Goal: Task Accomplishment & Management: Manage account settings

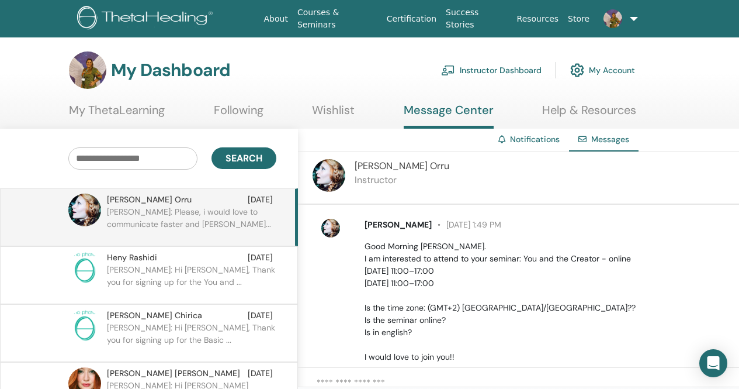
scroll to position [573, 0]
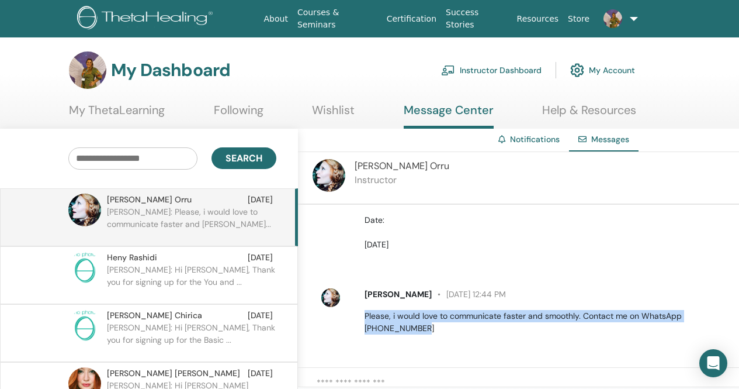
click at [165, 16] on img at bounding box center [147, 19] width 140 height 26
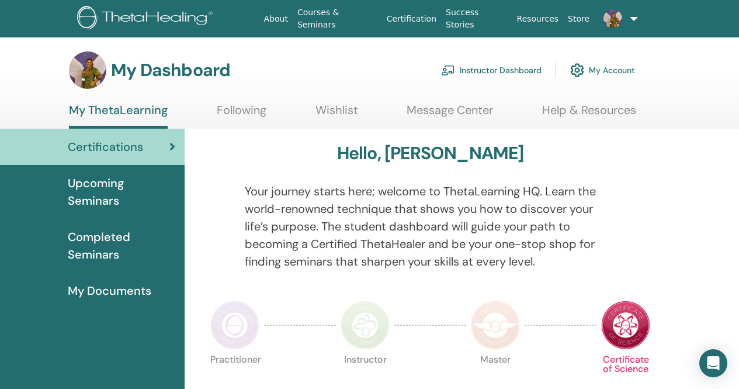
click at [502, 70] on link "Instructor Dashboard" at bounding box center [491, 70] width 101 height 26
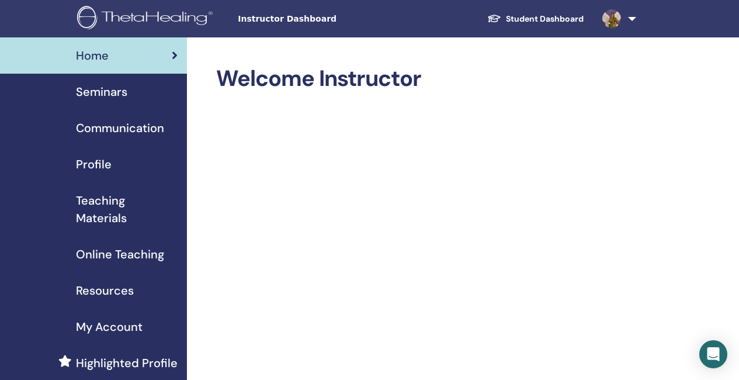
click at [120, 94] on span "Seminars" at bounding box center [101, 92] width 51 height 18
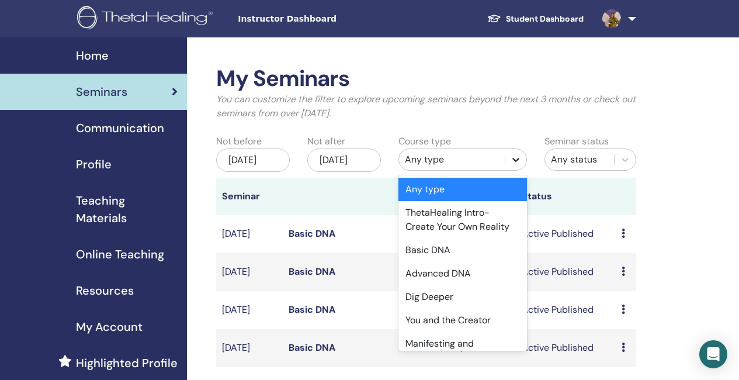
click at [513, 158] on icon at bounding box center [516, 160] width 7 height 4
click at [453, 251] on div "Basic DNA" at bounding box center [463, 249] width 129 height 23
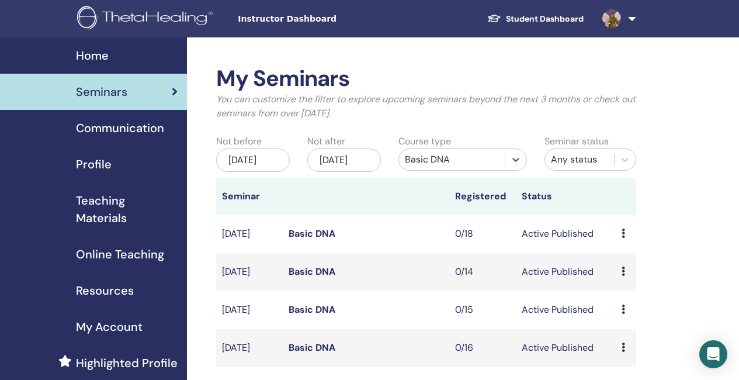
click at [272, 170] on div "[DATE]" at bounding box center [253, 159] width 74 height 23
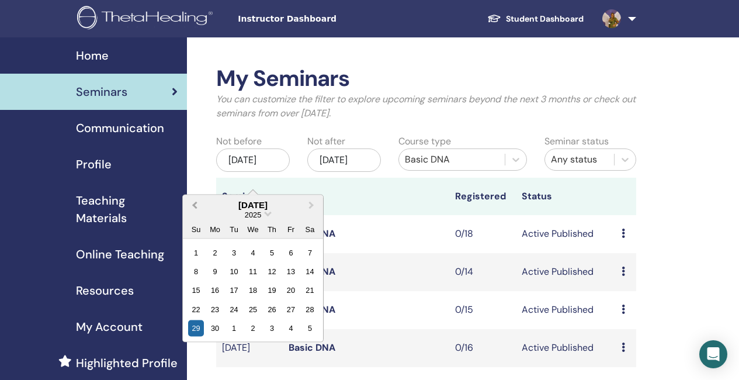
click at [191, 206] on button "Previous Month" at bounding box center [193, 205] width 19 height 19
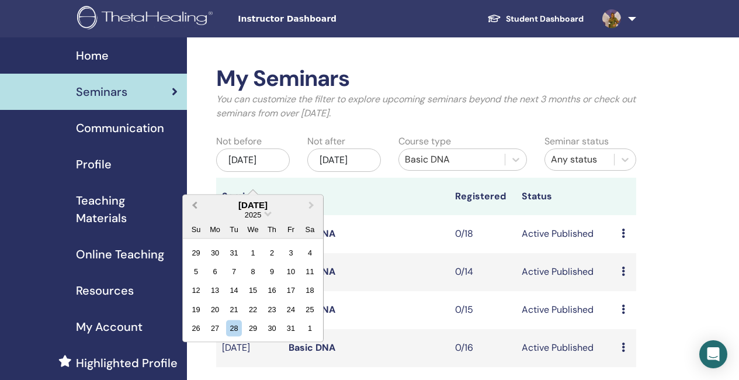
click at [191, 206] on button "Previous Month" at bounding box center [193, 205] width 19 height 19
click at [195, 206] on span "Previous Month" at bounding box center [195, 205] width 0 height 12
click at [216, 283] on div "14" at bounding box center [215, 290] width 16 height 16
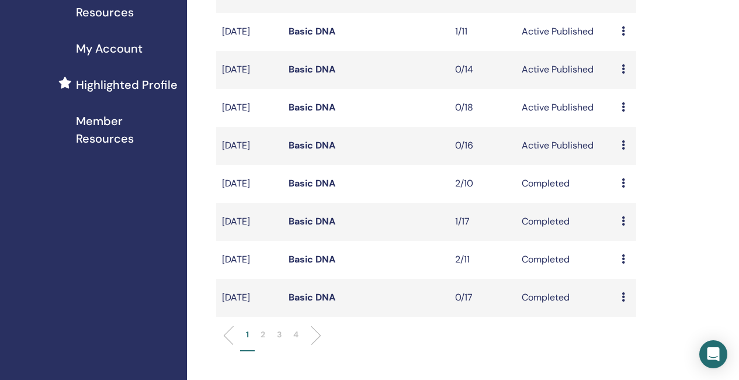
scroll to position [292, 0]
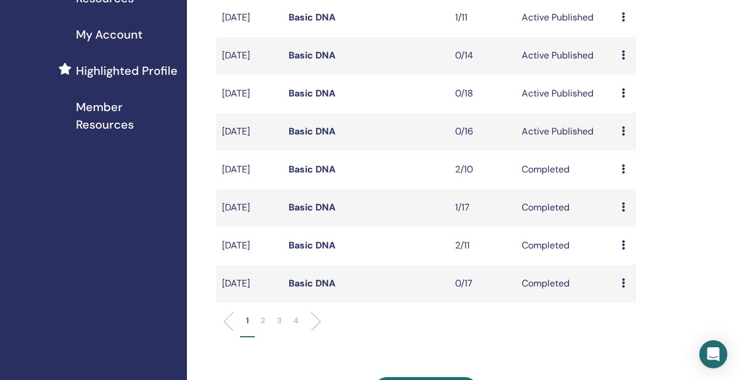
click at [314, 331] on li at bounding box center [312, 322] width 20 height 20
click at [227, 331] on li at bounding box center [233, 322] width 20 height 20
click at [316, 331] on li at bounding box center [312, 322] width 20 height 20
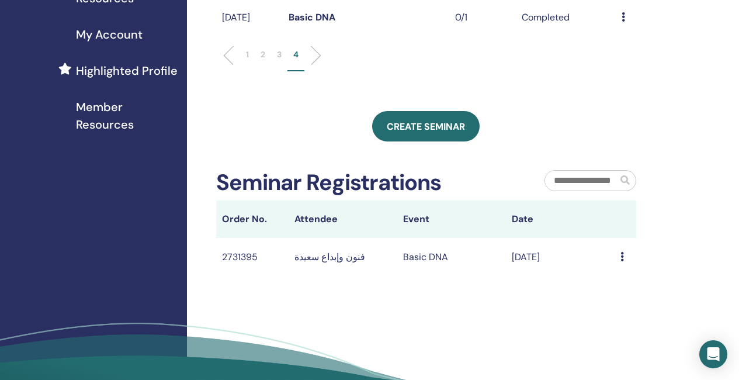
click at [226, 77] on div "1 2 3 4" at bounding box center [426, 60] width 438 height 46
click at [229, 65] on li at bounding box center [233, 56] width 20 height 20
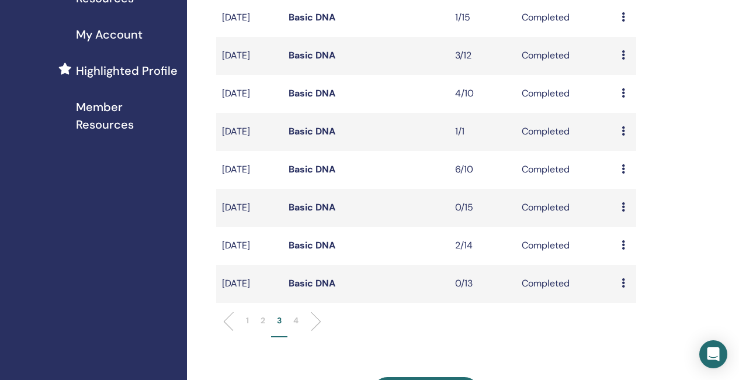
click at [308, 175] on link "Basic DNA" at bounding box center [312, 169] width 47 height 12
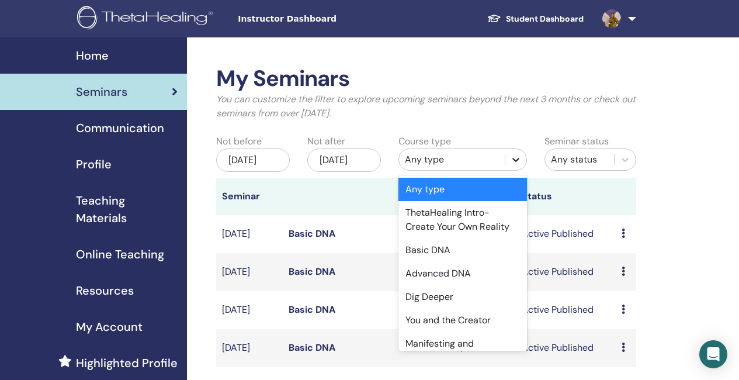
click at [522, 158] on div at bounding box center [516, 159] width 21 height 21
click at [448, 246] on div "Basic DNA" at bounding box center [463, 249] width 129 height 23
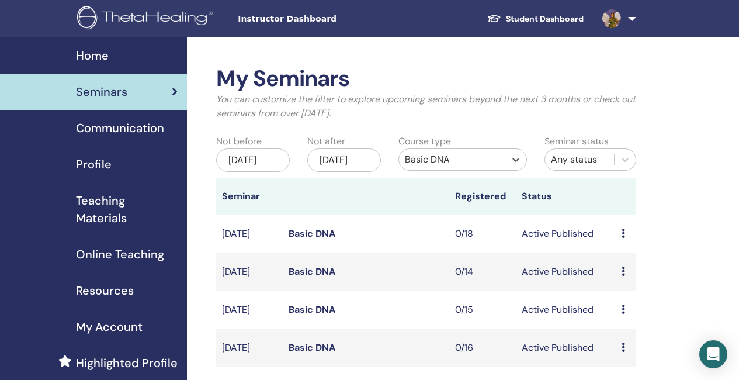
click at [275, 167] on div "[DATE]" at bounding box center [253, 159] width 74 height 23
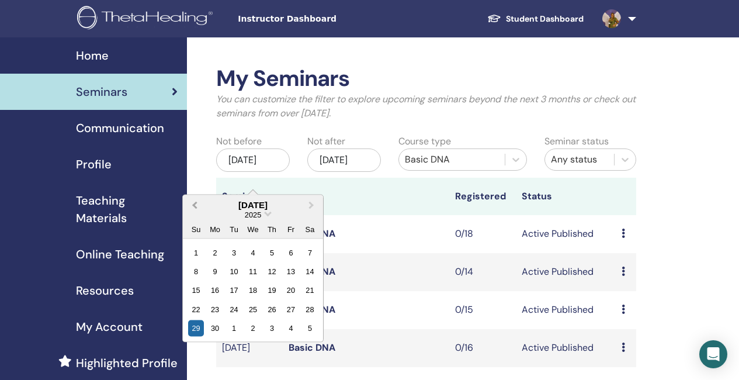
click at [195, 205] on span "Previous Month" at bounding box center [195, 205] width 0 height 12
click at [195, 203] on span "Previous Month" at bounding box center [195, 205] width 0 height 12
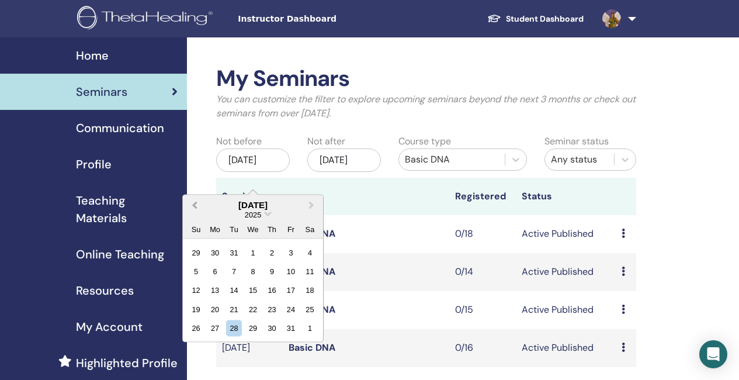
click at [195, 203] on span "Previous Month" at bounding box center [195, 205] width 0 height 12
click at [236, 268] on div "8" at bounding box center [234, 271] width 16 height 16
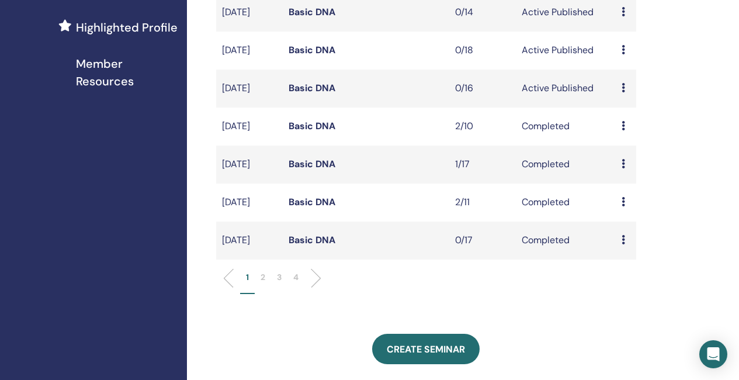
scroll to position [409, 0]
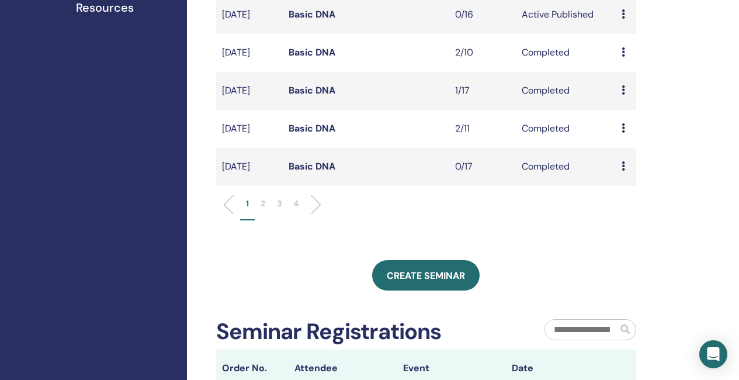
click at [300, 220] on li "4" at bounding box center [296, 209] width 17 height 23
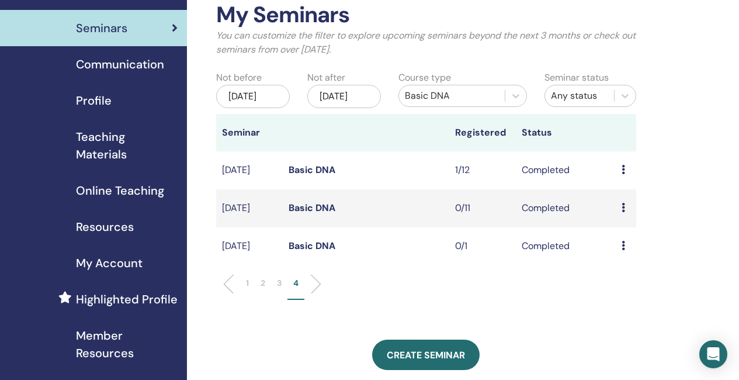
scroll to position [58, 0]
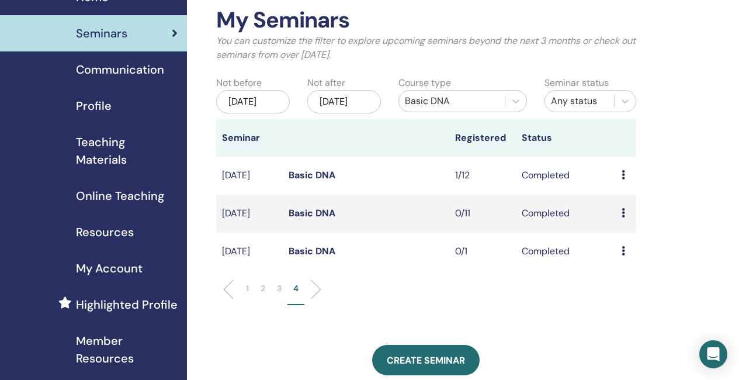
click at [278, 295] on p "3" at bounding box center [279, 288] width 5 height 12
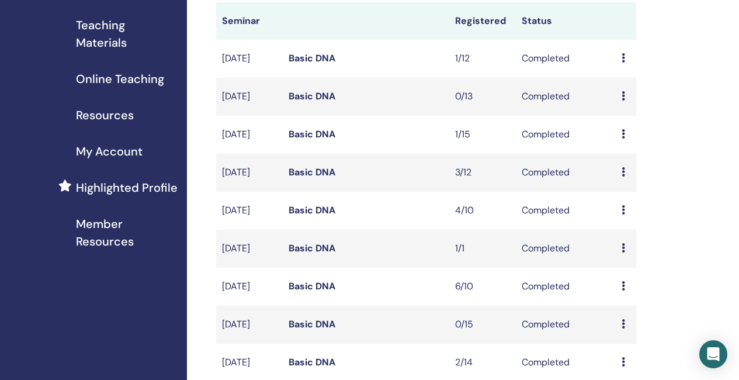
scroll to position [234, 0]
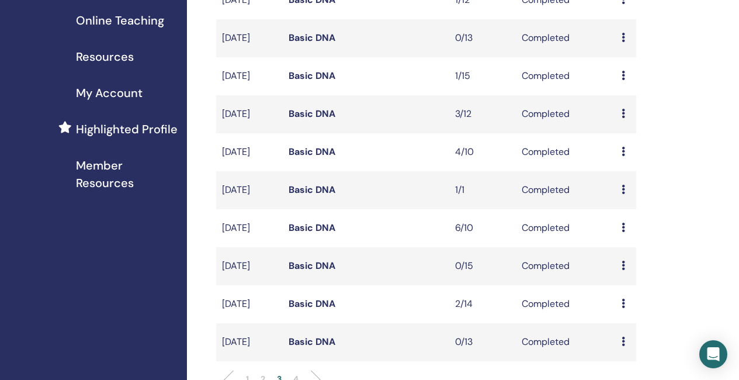
click at [310, 120] on link "Basic DNA" at bounding box center [312, 114] width 47 height 12
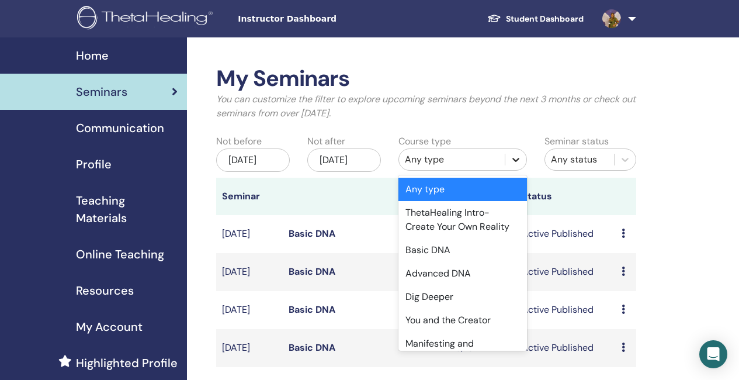
click at [522, 160] on div at bounding box center [516, 159] width 21 height 21
click at [444, 252] on div "Basic DNA" at bounding box center [463, 249] width 129 height 23
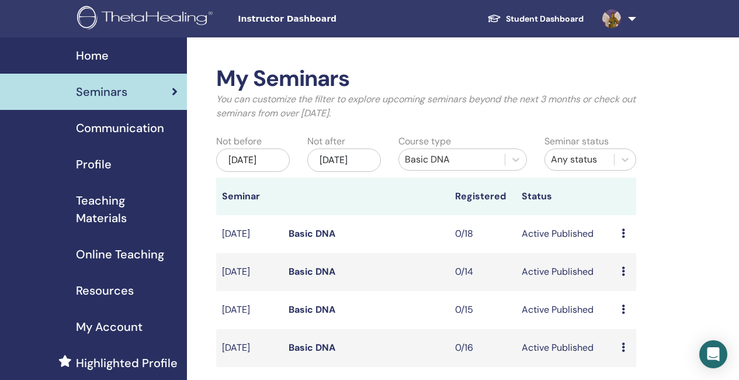
click at [257, 170] on div "[DATE]" at bounding box center [253, 159] width 74 height 23
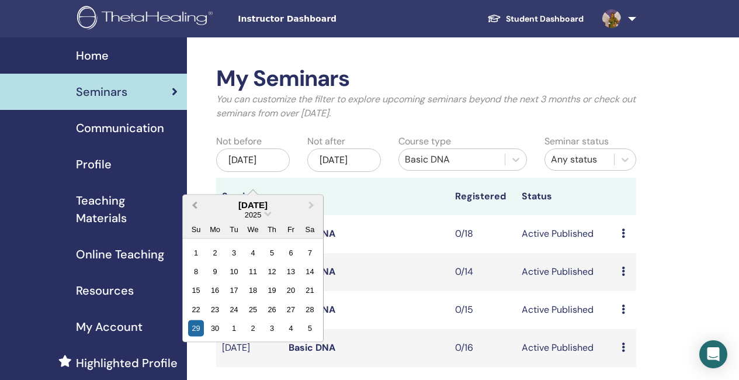
click at [191, 201] on button "Previous Month" at bounding box center [193, 205] width 19 height 19
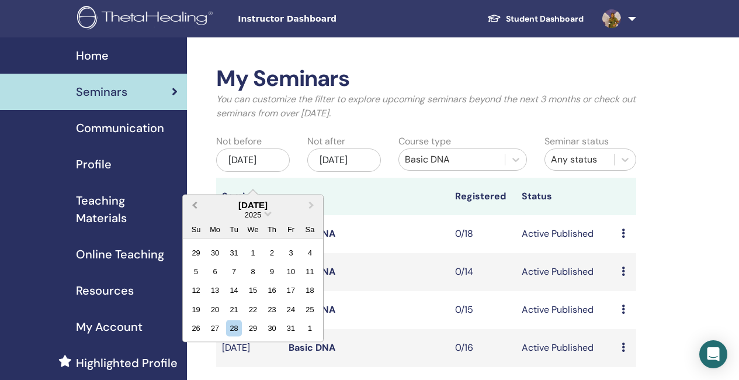
click at [191, 201] on button "Previous Month" at bounding box center [193, 205] width 19 height 19
click at [312, 205] on span "Next Month" at bounding box center [312, 205] width 0 height 12
click at [251, 307] on div "20" at bounding box center [253, 309] width 16 height 16
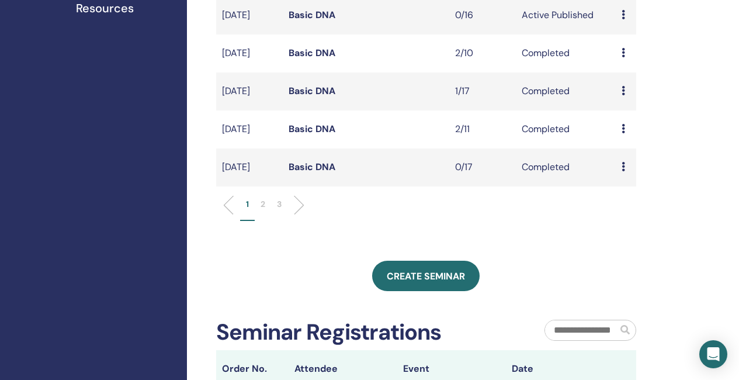
scroll to position [409, 0]
click at [280, 210] on p "3" at bounding box center [279, 204] width 5 height 12
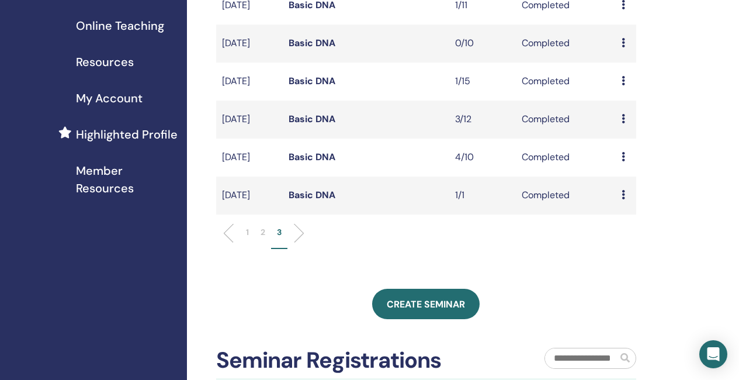
scroll to position [117, 0]
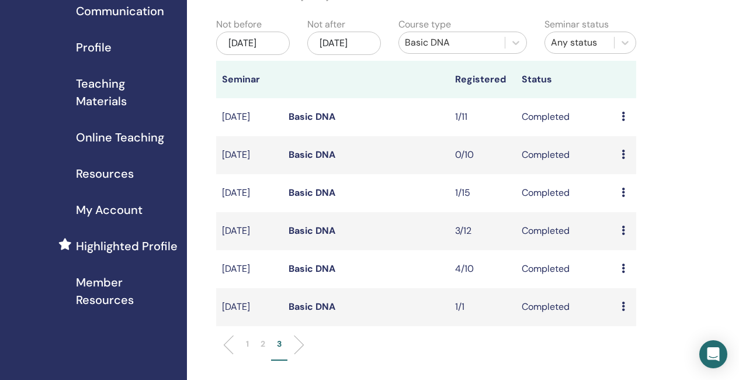
click at [319, 275] on link "Basic DNA" at bounding box center [312, 268] width 47 height 12
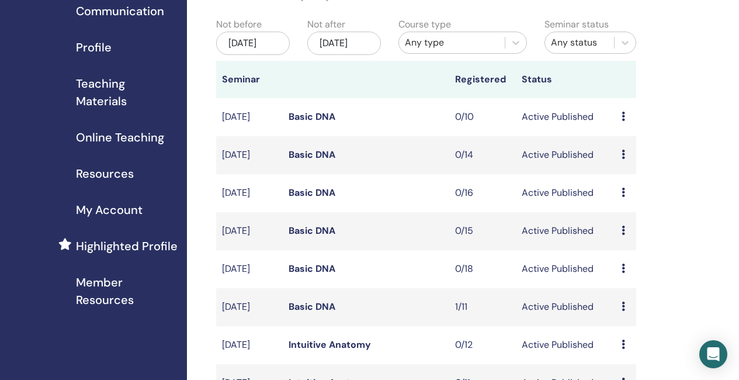
scroll to position [117, 0]
click at [514, 49] on div at bounding box center [516, 42] width 21 height 21
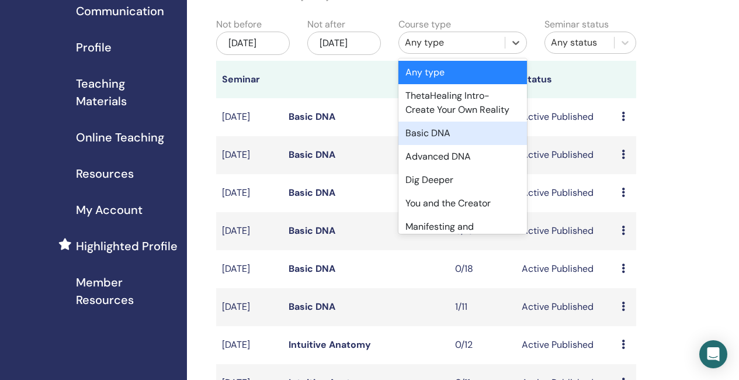
click at [444, 137] on div "Basic DNA" at bounding box center [463, 133] width 129 height 23
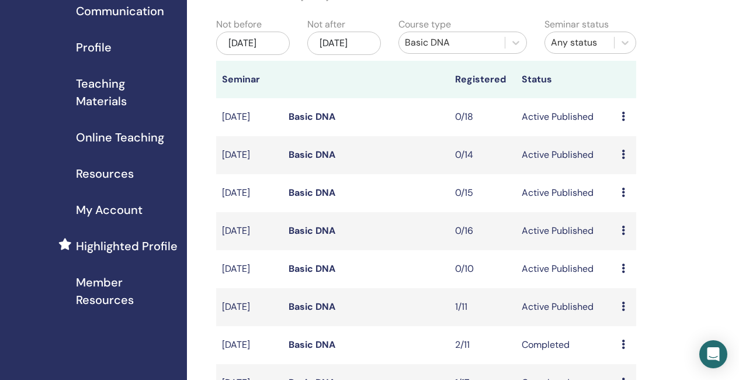
click at [253, 45] on div "[DATE]" at bounding box center [253, 43] width 74 height 23
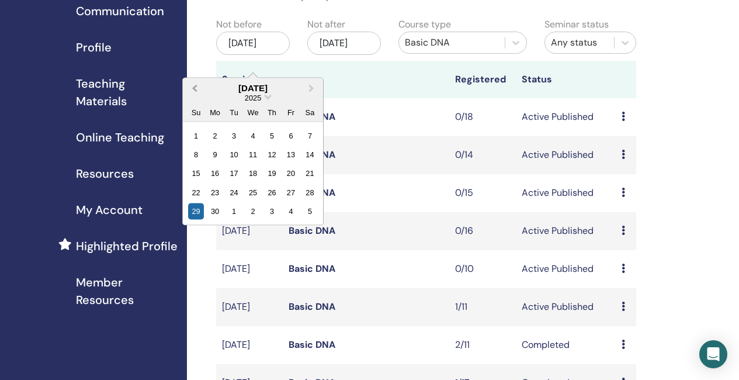
click at [195, 87] on span "Previous Month" at bounding box center [195, 88] width 0 height 12
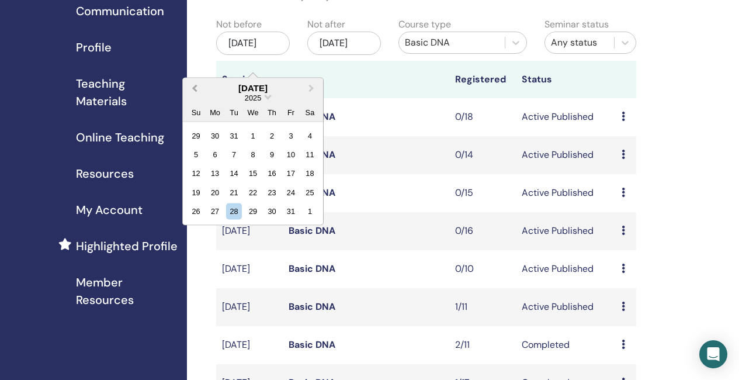
click at [195, 87] on span "Previous Month" at bounding box center [195, 88] width 0 height 12
click at [235, 135] on div "29" at bounding box center [234, 135] width 16 height 16
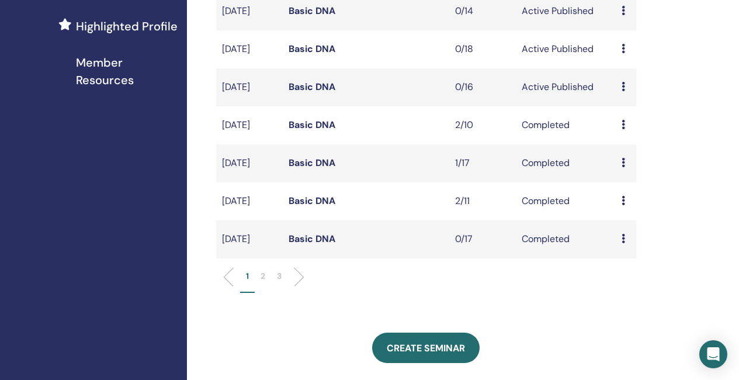
scroll to position [351, 0]
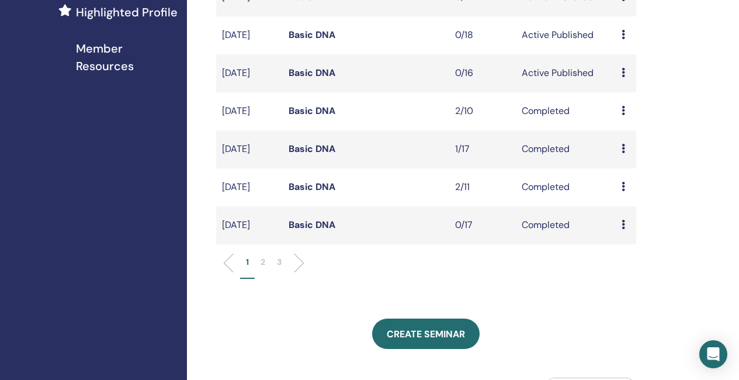
click at [279, 268] on p "3" at bounding box center [279, 262] width 5 height 12
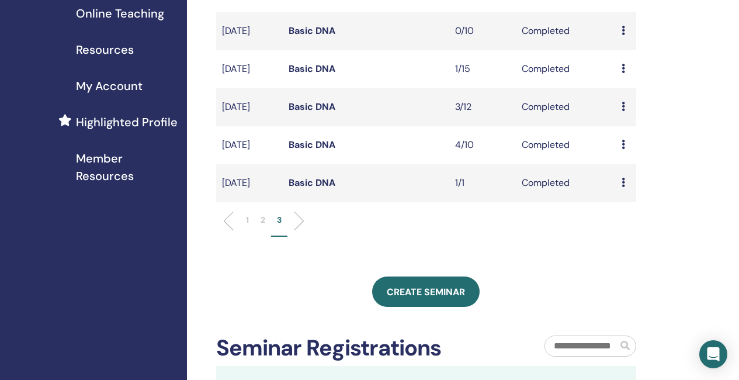
scroll to position [234, 0]
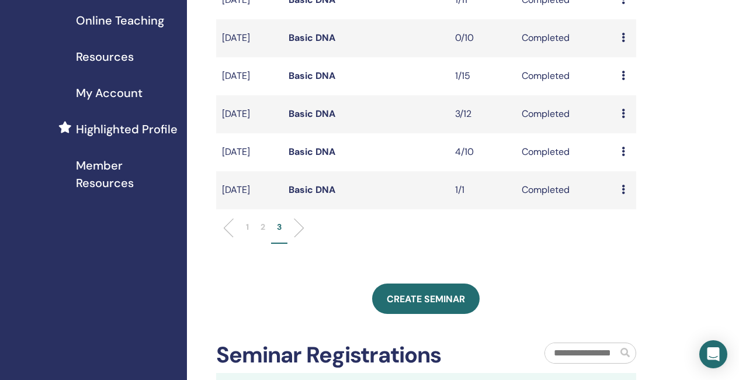
click at [302, 196] on link "Basic DNA" at bounding box center [312, 190] width 47 height 12
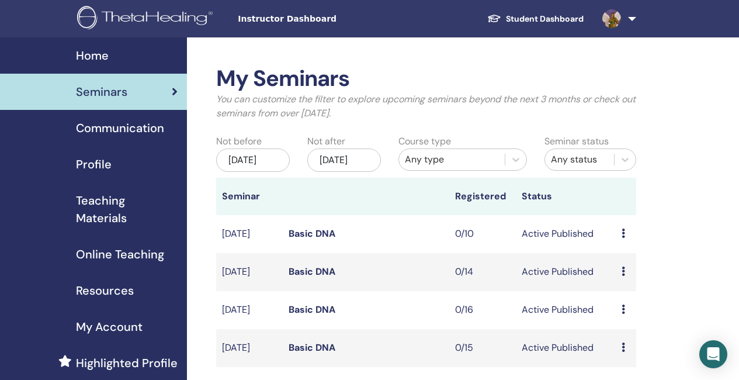
click at [281, 166] on div "[DATE]" at bounding box center [253, 159] width 74 height 23
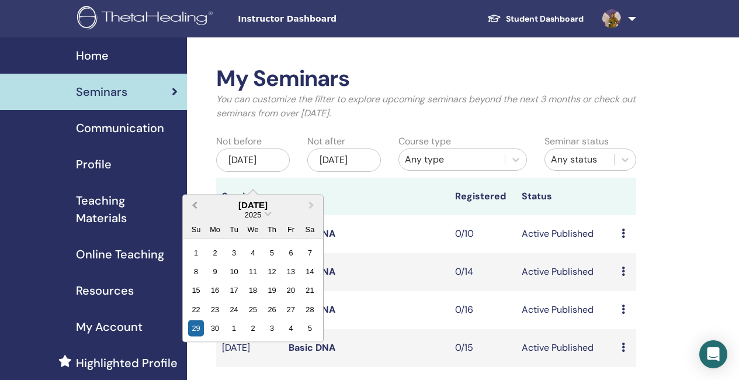
click at [195, 204] on span "Previous Month" at bounding box center [195, 205] width 0 height 12
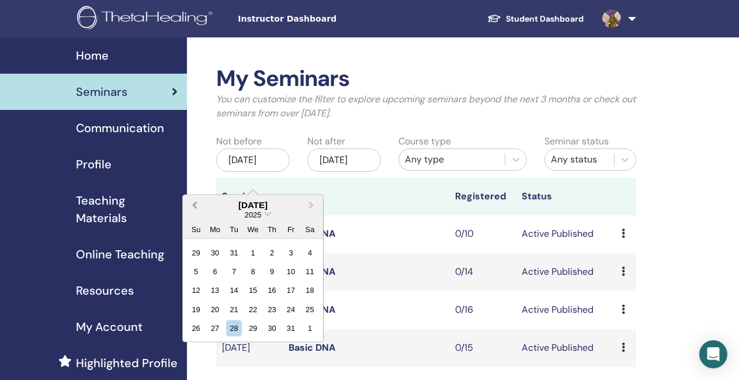
click at [195, 204] on span "Previous Month" at bounding box center [195, 205] width 0 height 12
click at [252, 311] on div "20" at bounding box center [253, 309] width 16 height 16
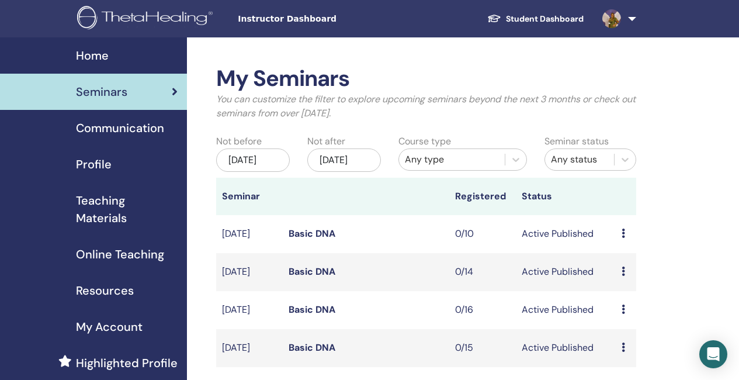
click at [254, 160] on div "[DATE]" at bounding box center [253, 159] width 74 height 23
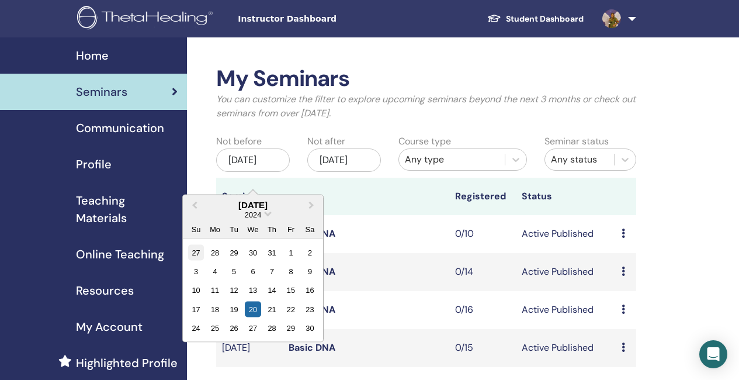
click at [196, 250] on div "27" at bounding box center [196, 252] width 16 height 16
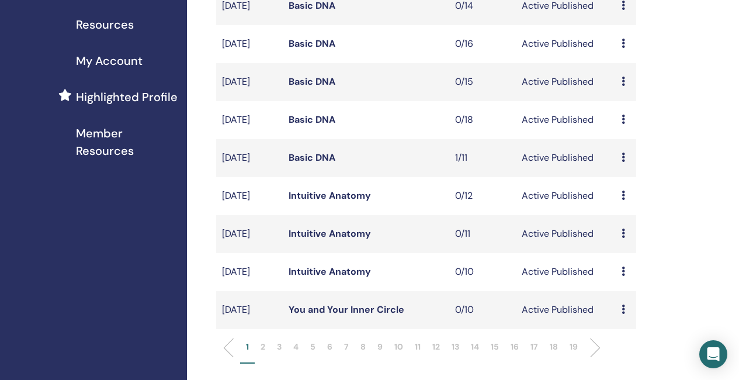
scroll to position [117, 0]
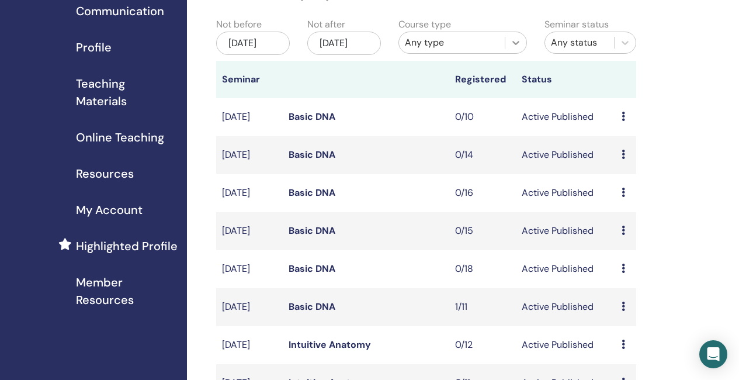
click at [510, 41] on div at bounding box center [516, 42] width 21 height 21
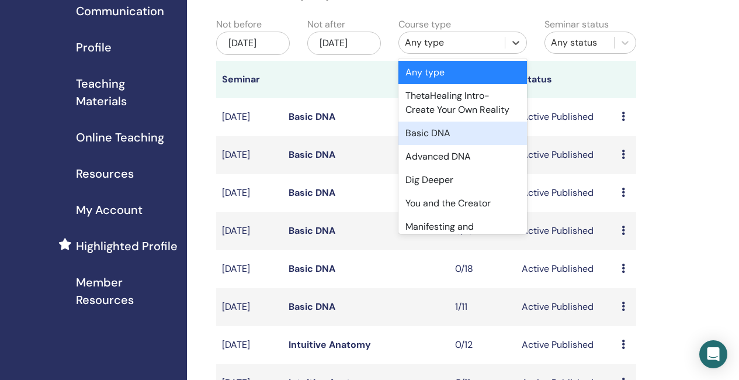
click at [440, 134] on div "Basic DNA" at bounding box center [463, 133] width 129 height 23
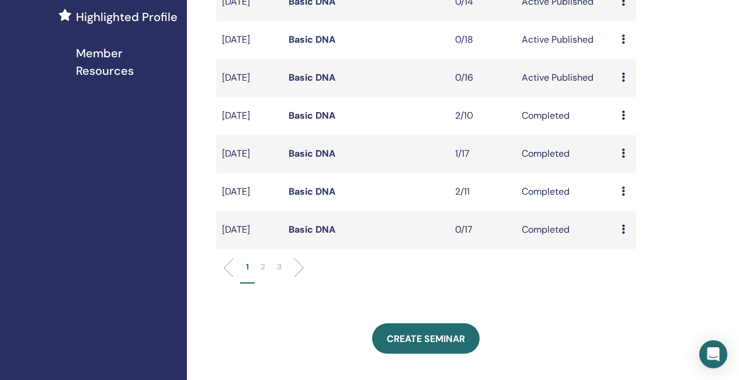
scroll to position [351, 0]
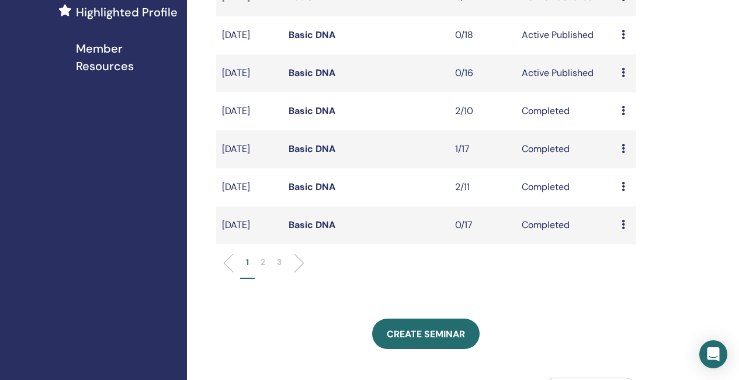
click at [279, 268] on p "3" at bounding box center [279, 262] width 5 height 12
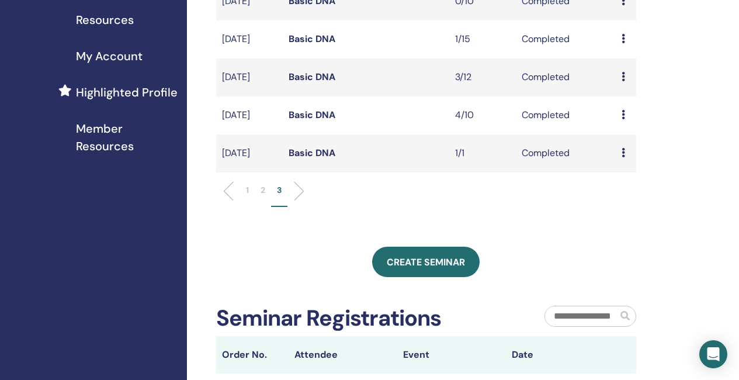
scroll to position [234, 0]
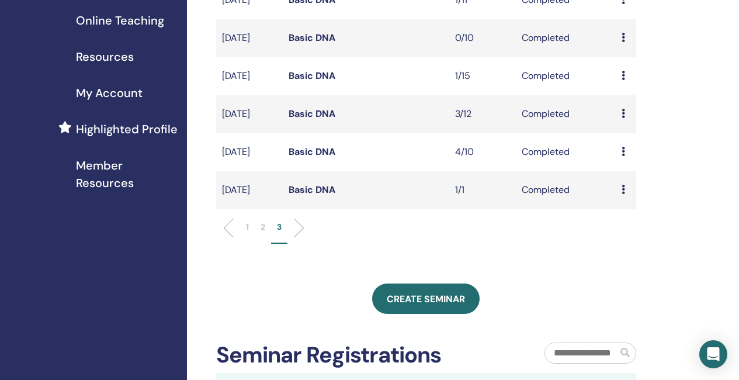
click at [314, 158] on link "Basic DNA" at bounding box center [312, 152] width 47 height 12
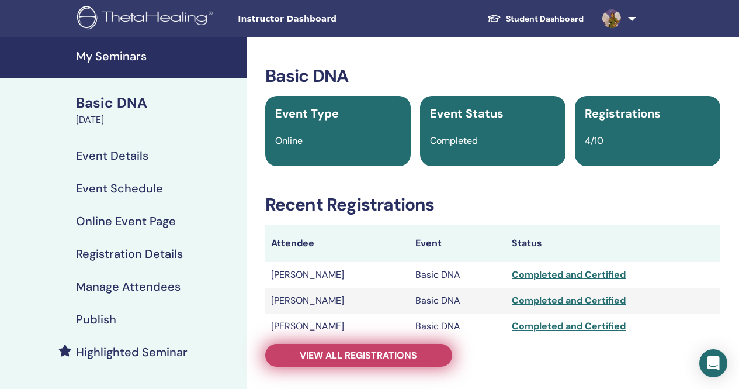
click at [397, 353] on span "View all registrations" at bounding box center [358, 355] width 117 height 12
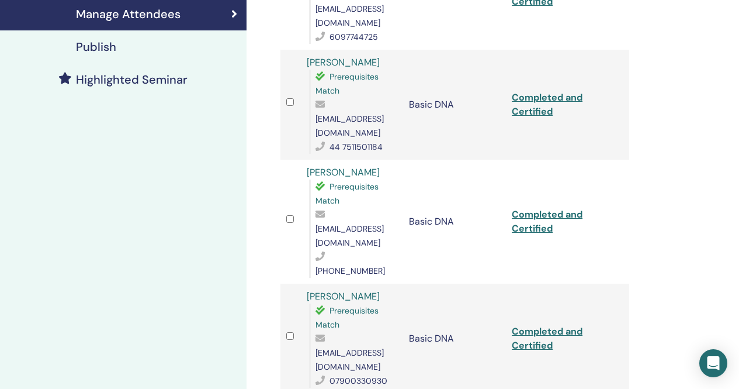
scroll to position [292, 0]
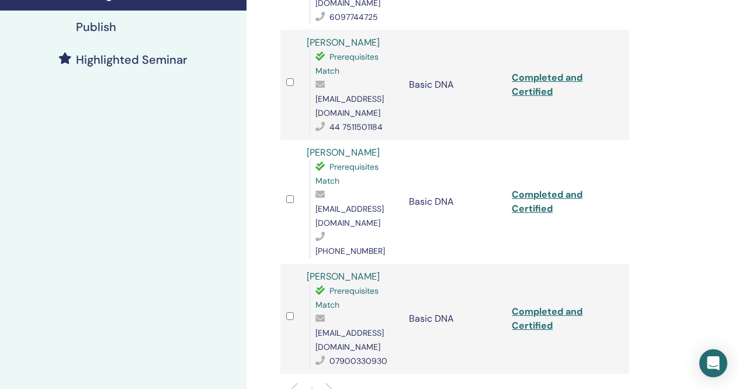
click at [337, 270] on link "[PERSON_NAME]" at bounding box center [343, 276] width 73 height 12
